Goal: Find specific page/section: Find specific page/section

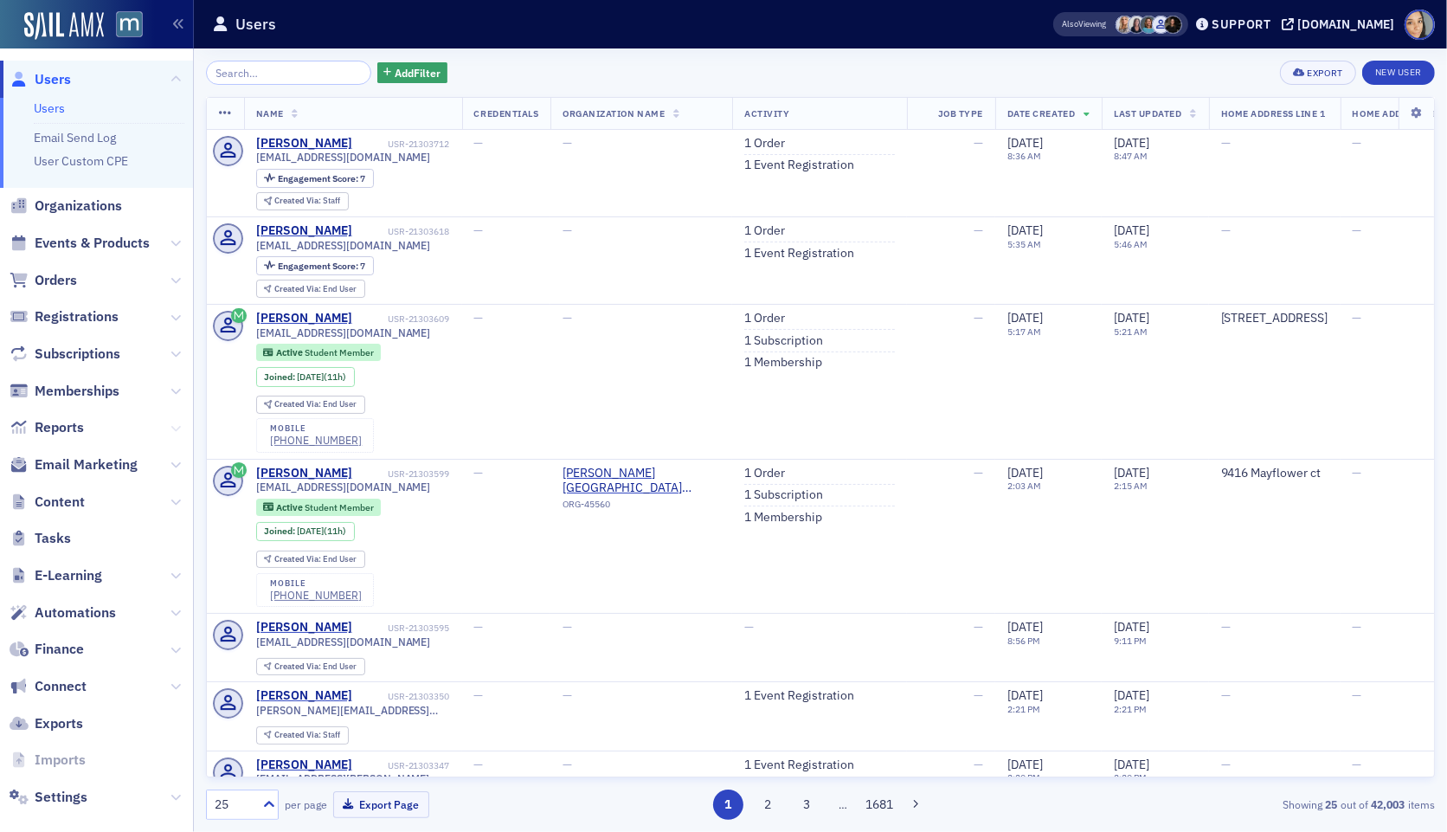
click at [174, 428] on icon at bounding box center [176, 428] width 10 height 10
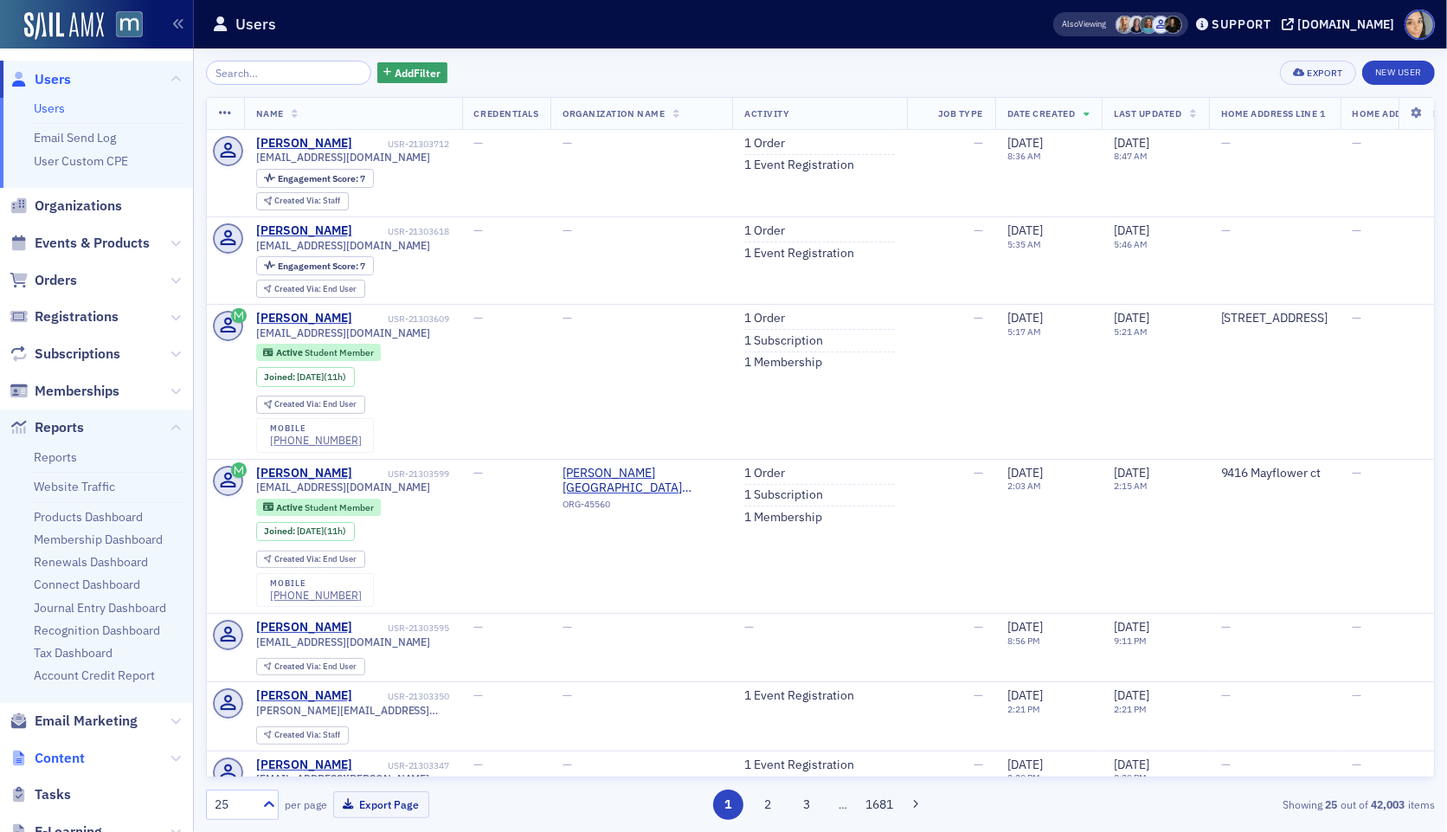
click at [80, 758] on span "Content" at bounding box center [60, 758] width 50 height 19
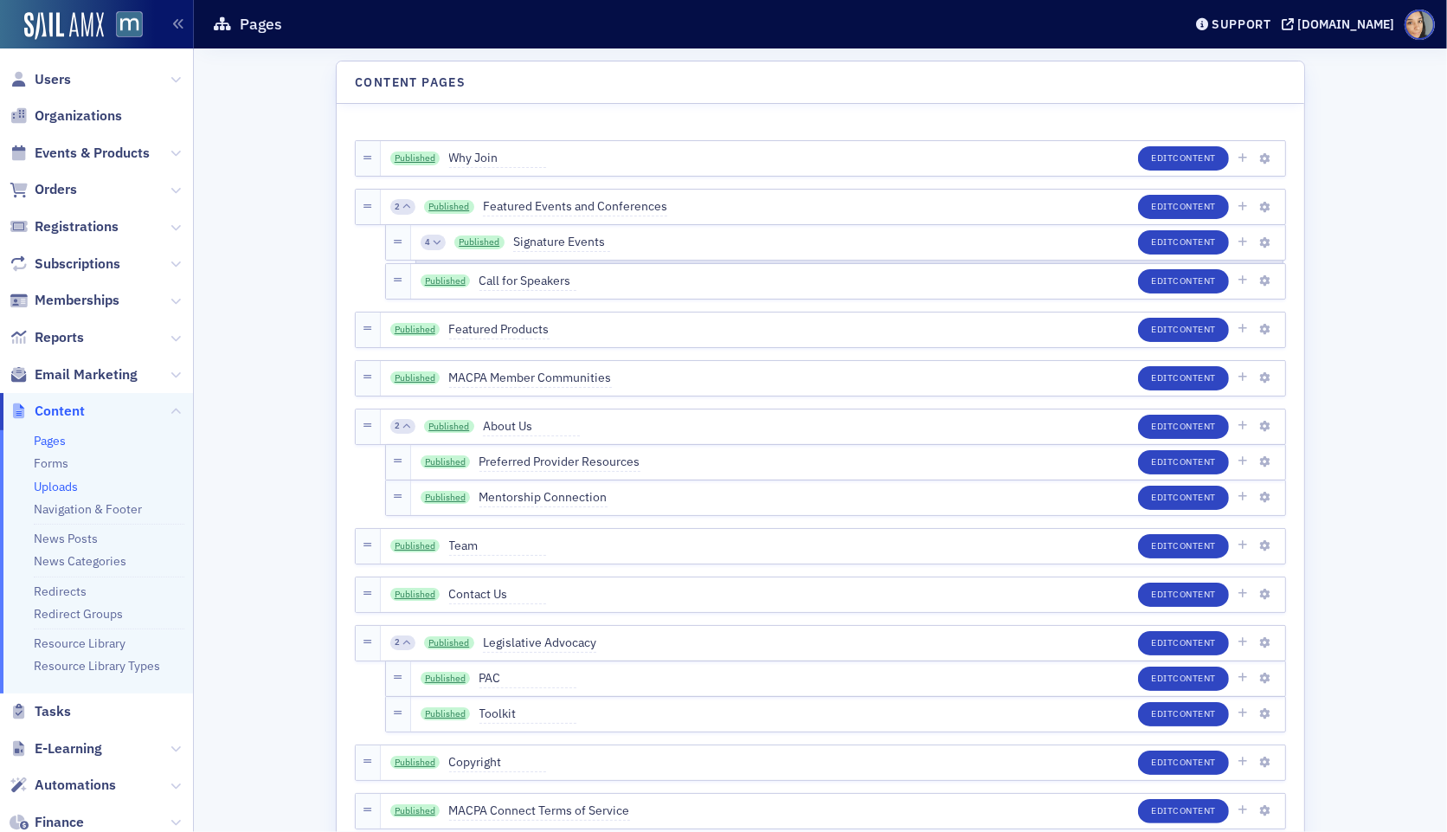
click at [63, 485] on link "Uploads" at bounding box center [56, 487] width 44 height 16
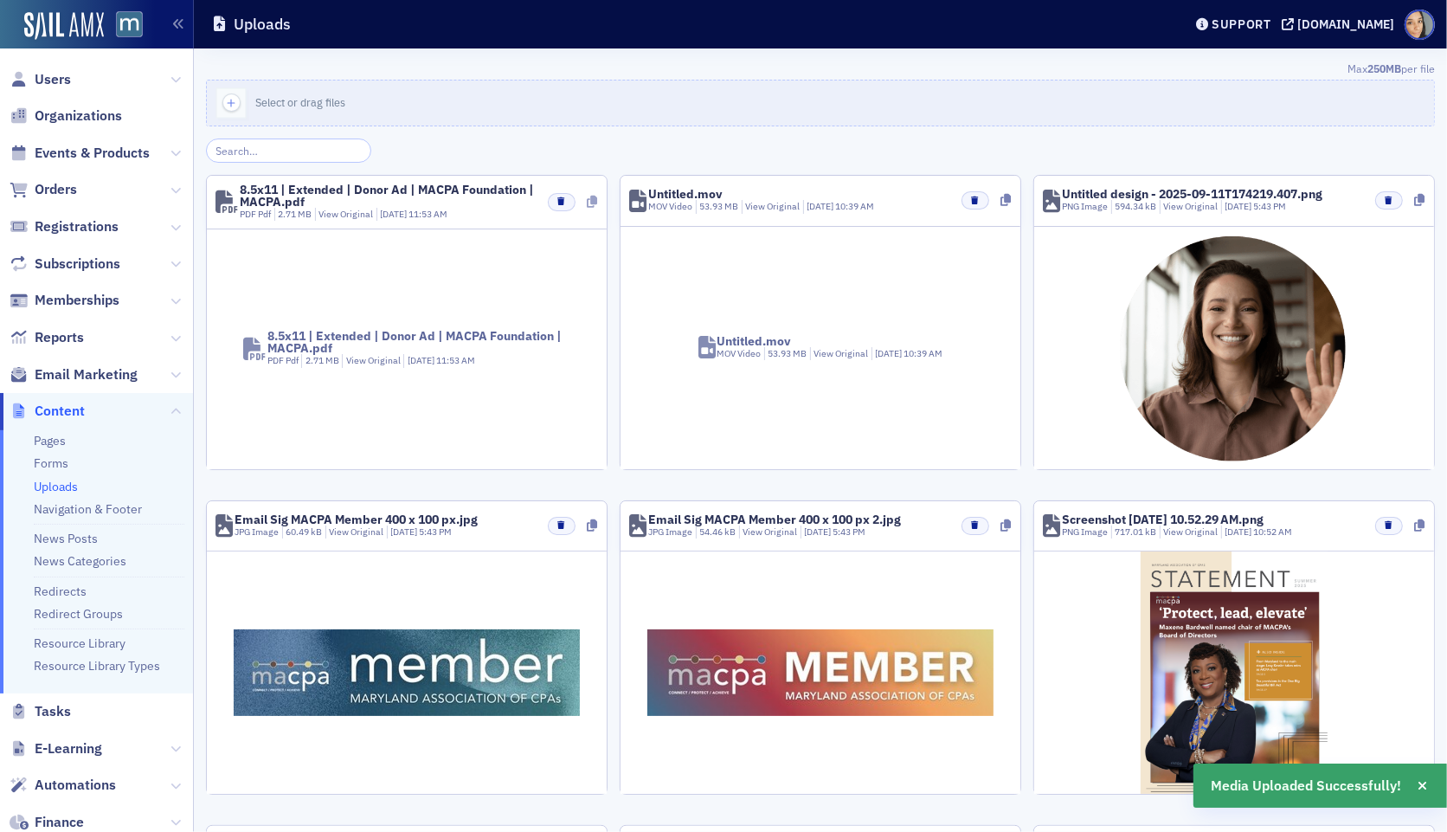
click at [589, 198] on icon at bounding box center [593, 202] width 10 height 12
